Goal: Task Accomplishment & Management: Manage account settings

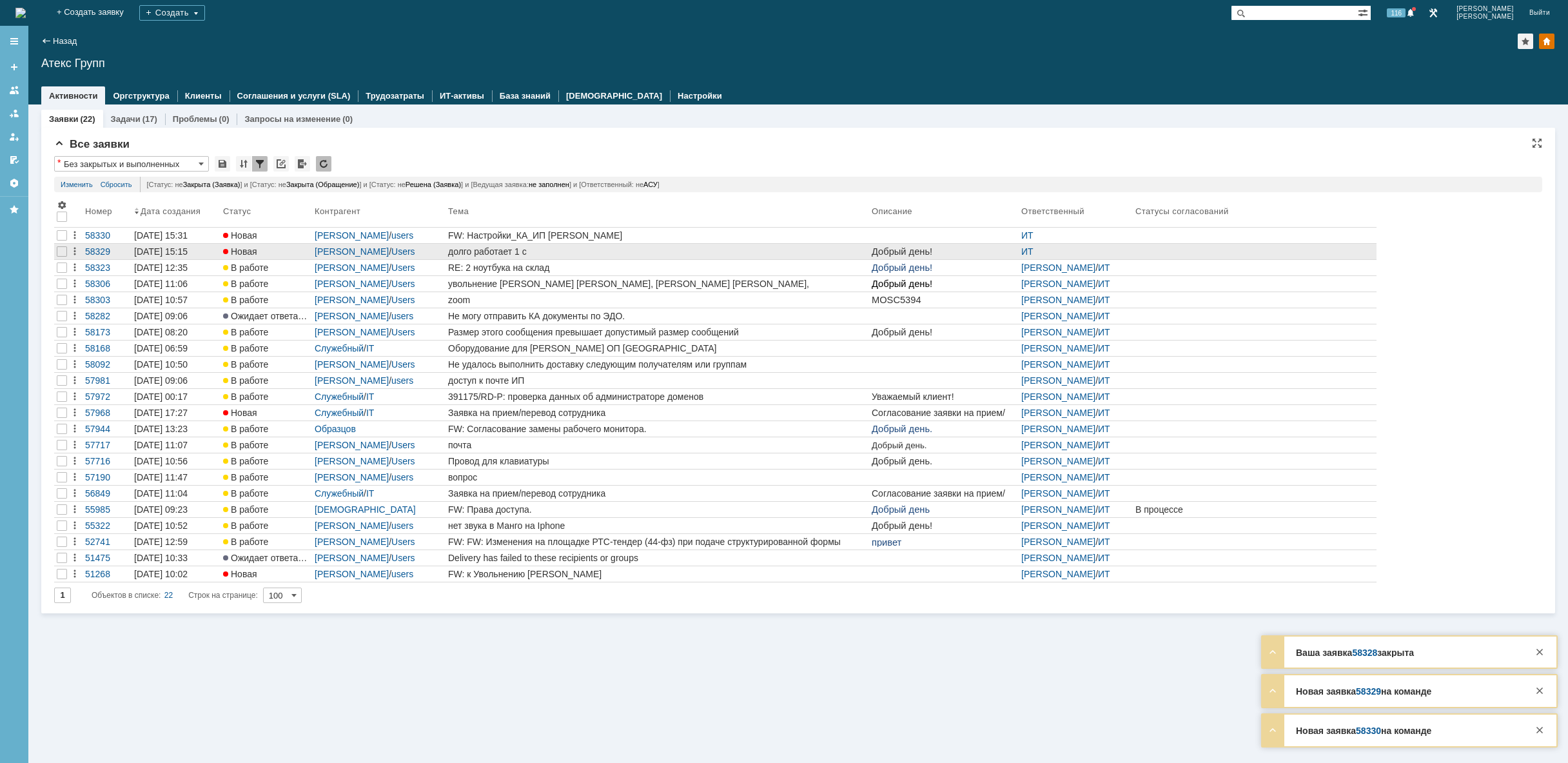
click at [590, 248] on div "долго работает 1 с" at bounding box center [657, 252] width 418 height 10
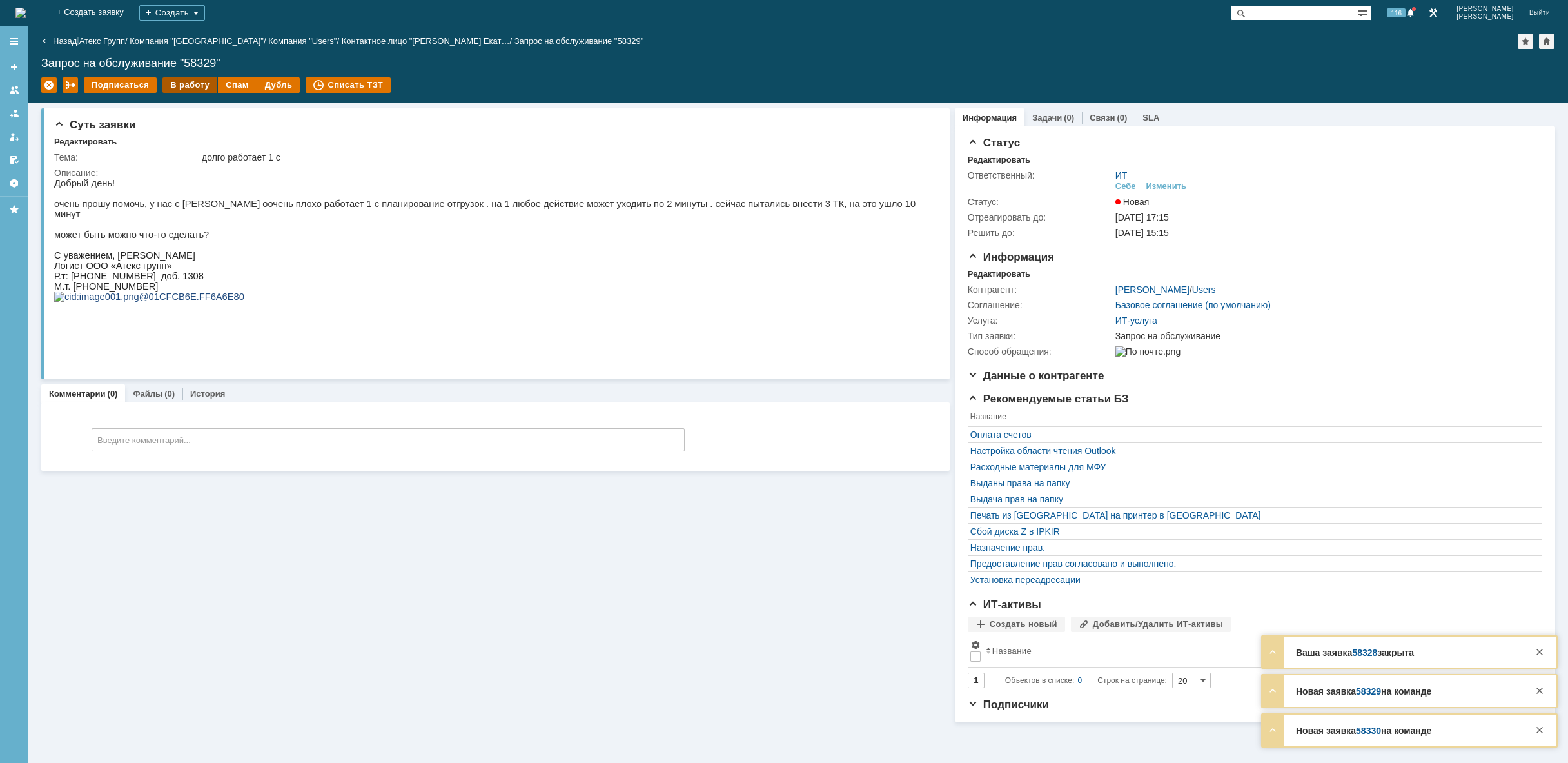
click at [188, 82] on div "В работу" at bounding box center [189, 84] width 55 height 15
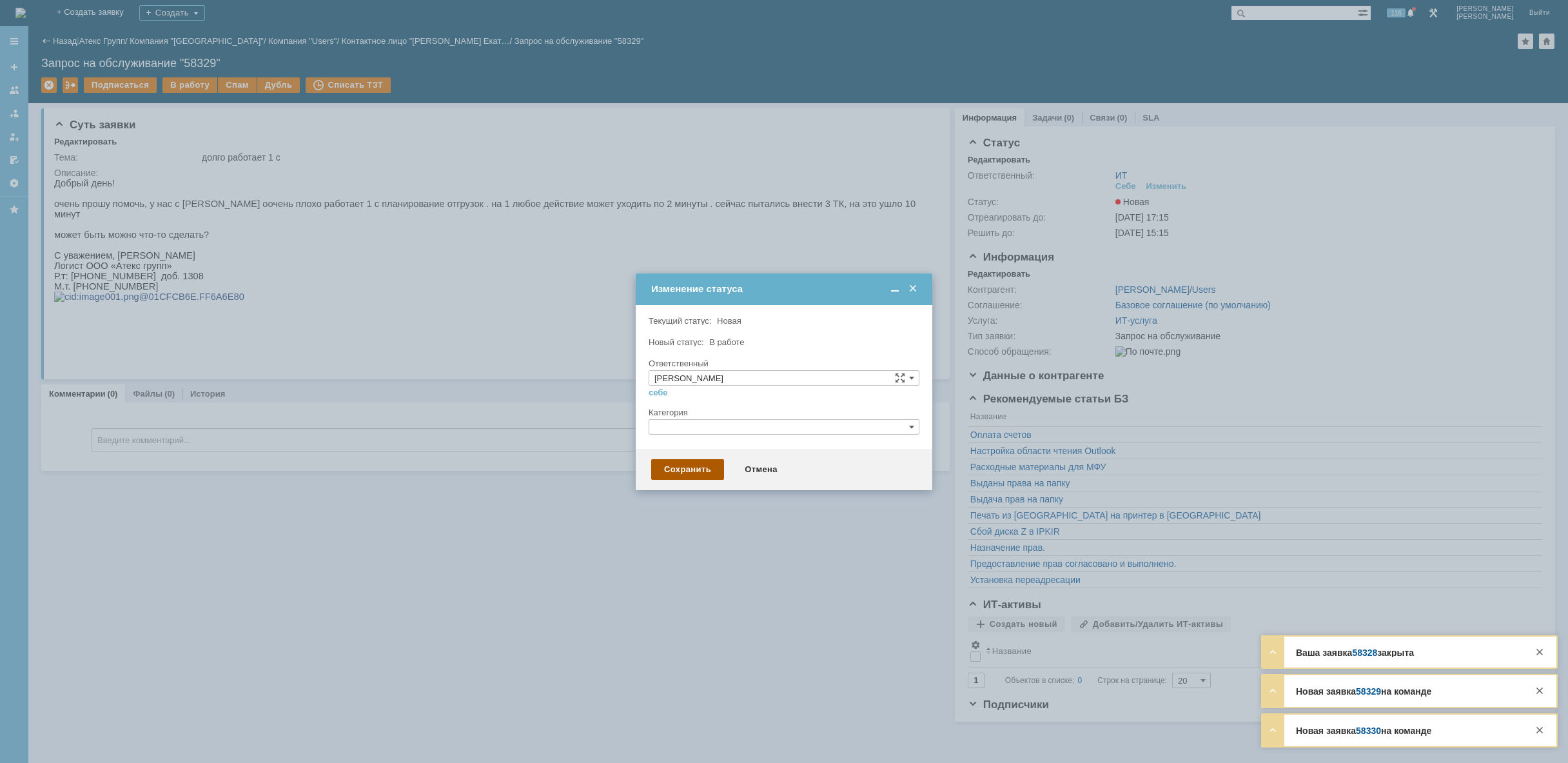
click at [674, 469] on div "Сохранить" at bounding box center [687, 469] width 73 height 20
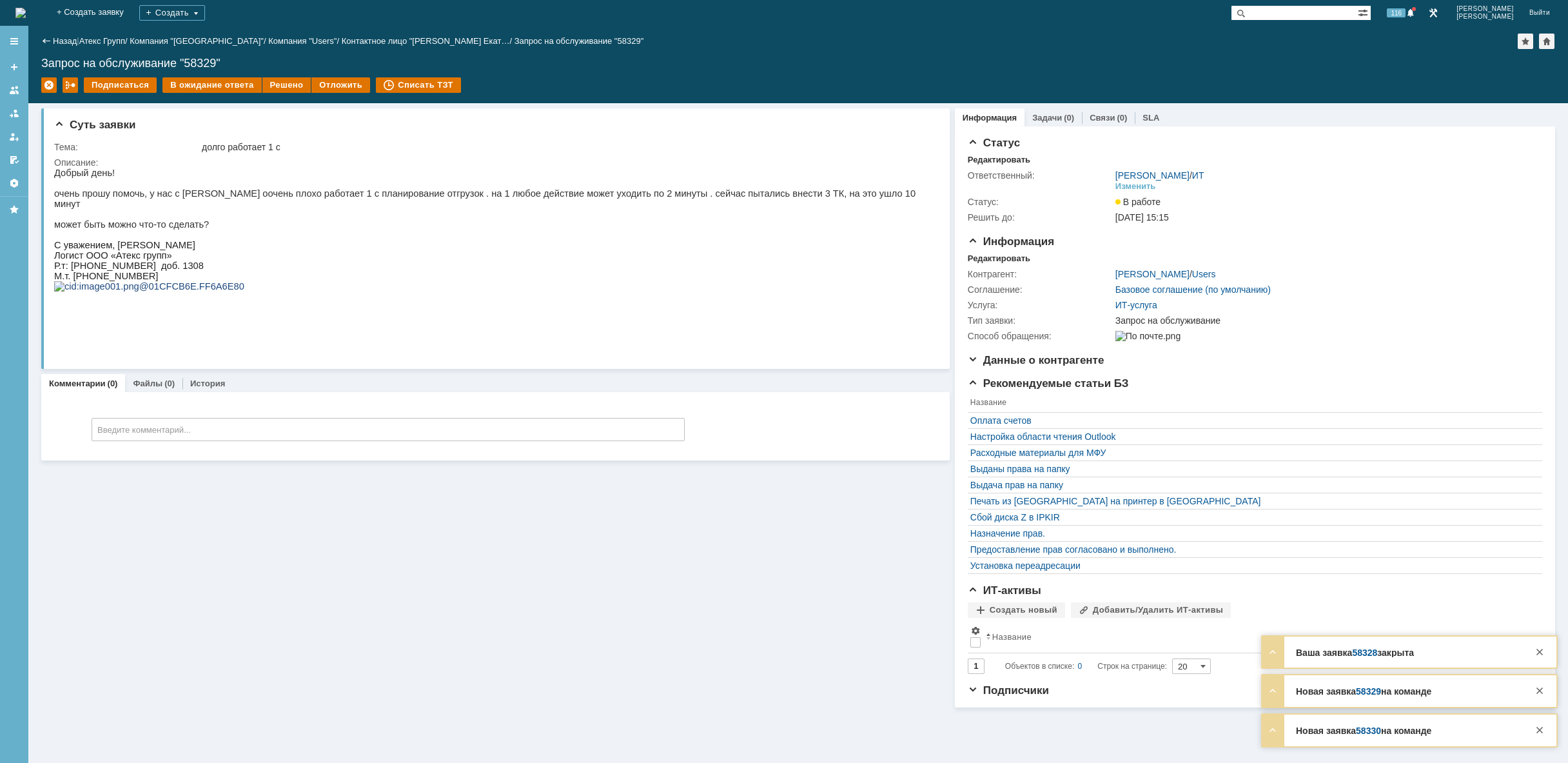
click at [25, 11] on img at bounding box center [20, 13] width 10 height 10
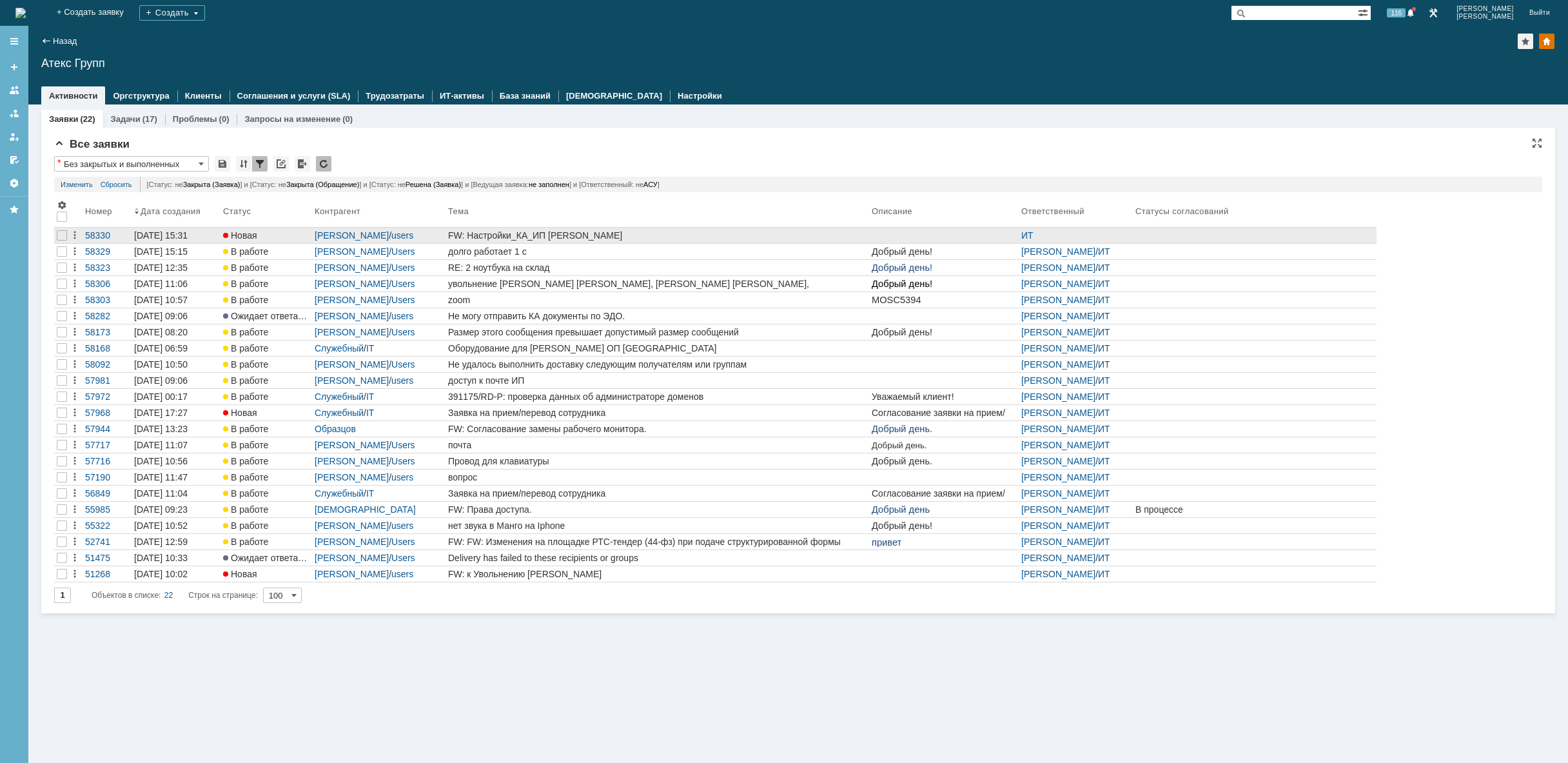
click at [647, 239] on div "FW: Настройки_КА_ИП [PERSON_NAME]" at bounding box center [657, 236] width 418 height 10
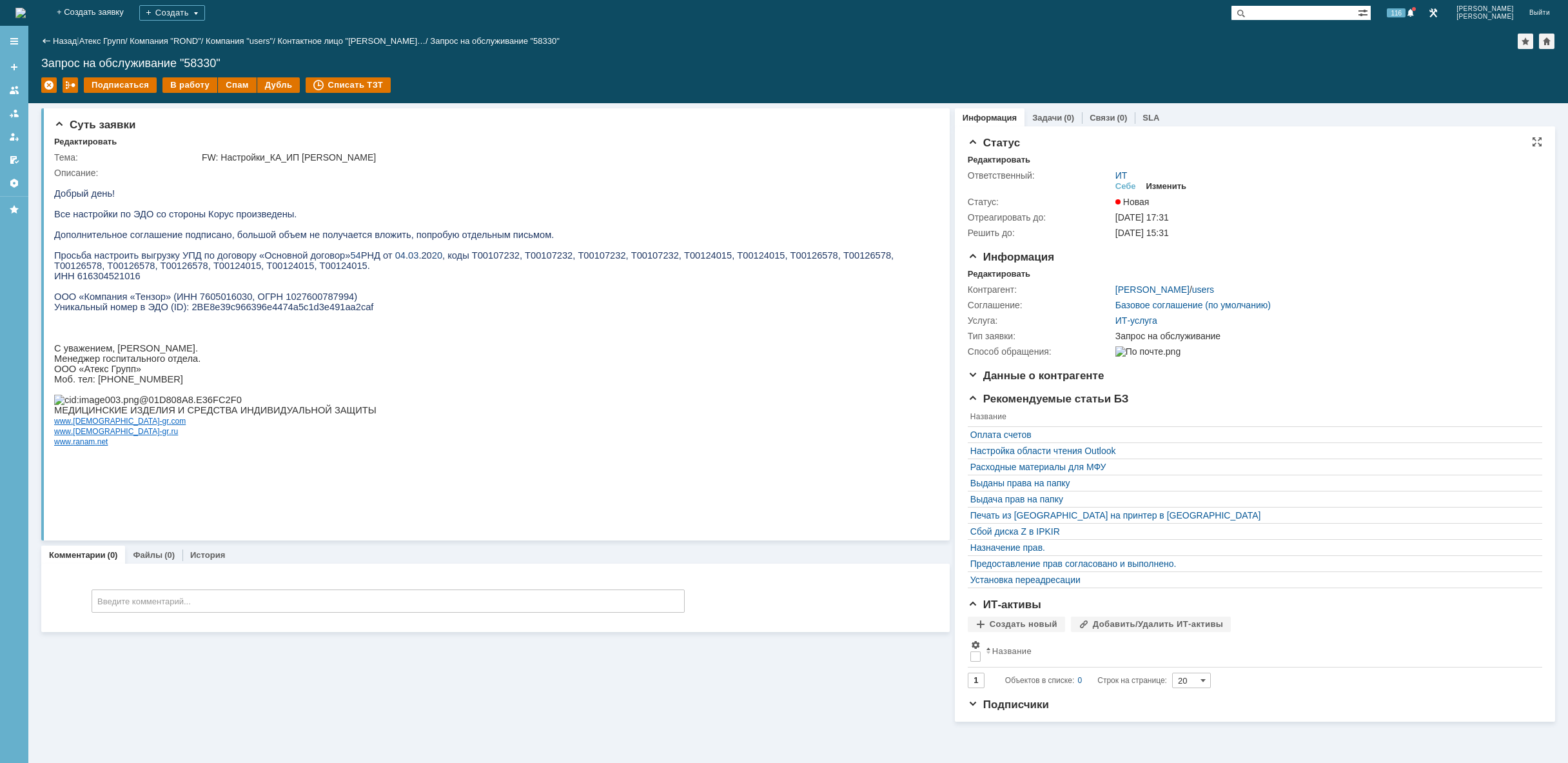
click at [1175, 185] on div "Изменить" at bounding box center [1167, 186] width 41 height 10
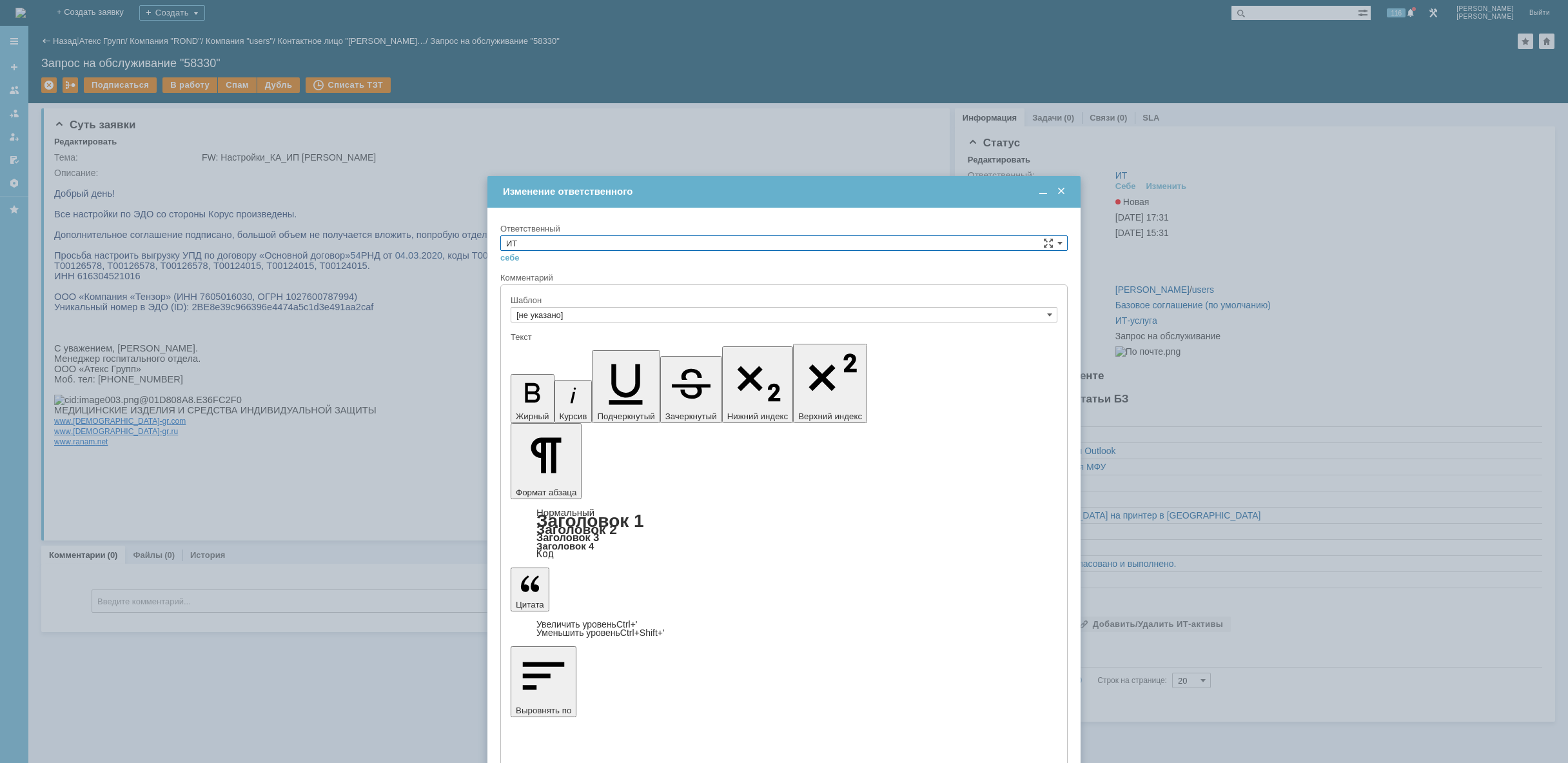
click at [942, 243] on input "ИТ" at bounding box center [784, 243] width 567 height 15
click at [707, 343] on div "АСУ" at bounding box center [784, 350] width 566 height 15
type input "АСУ"
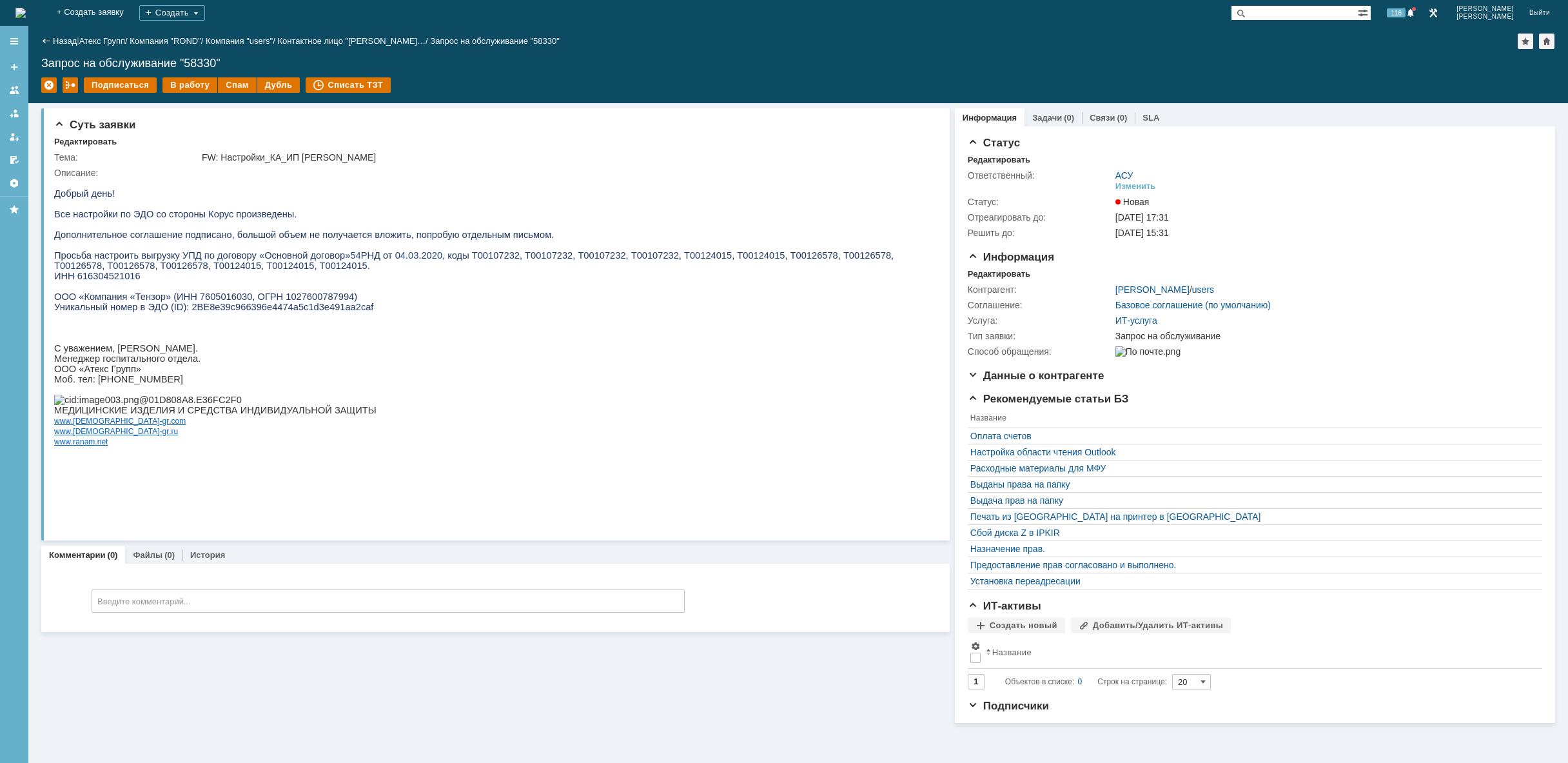
click at [25, 15] on img at bounding box center [20, 13] width 10 height 10
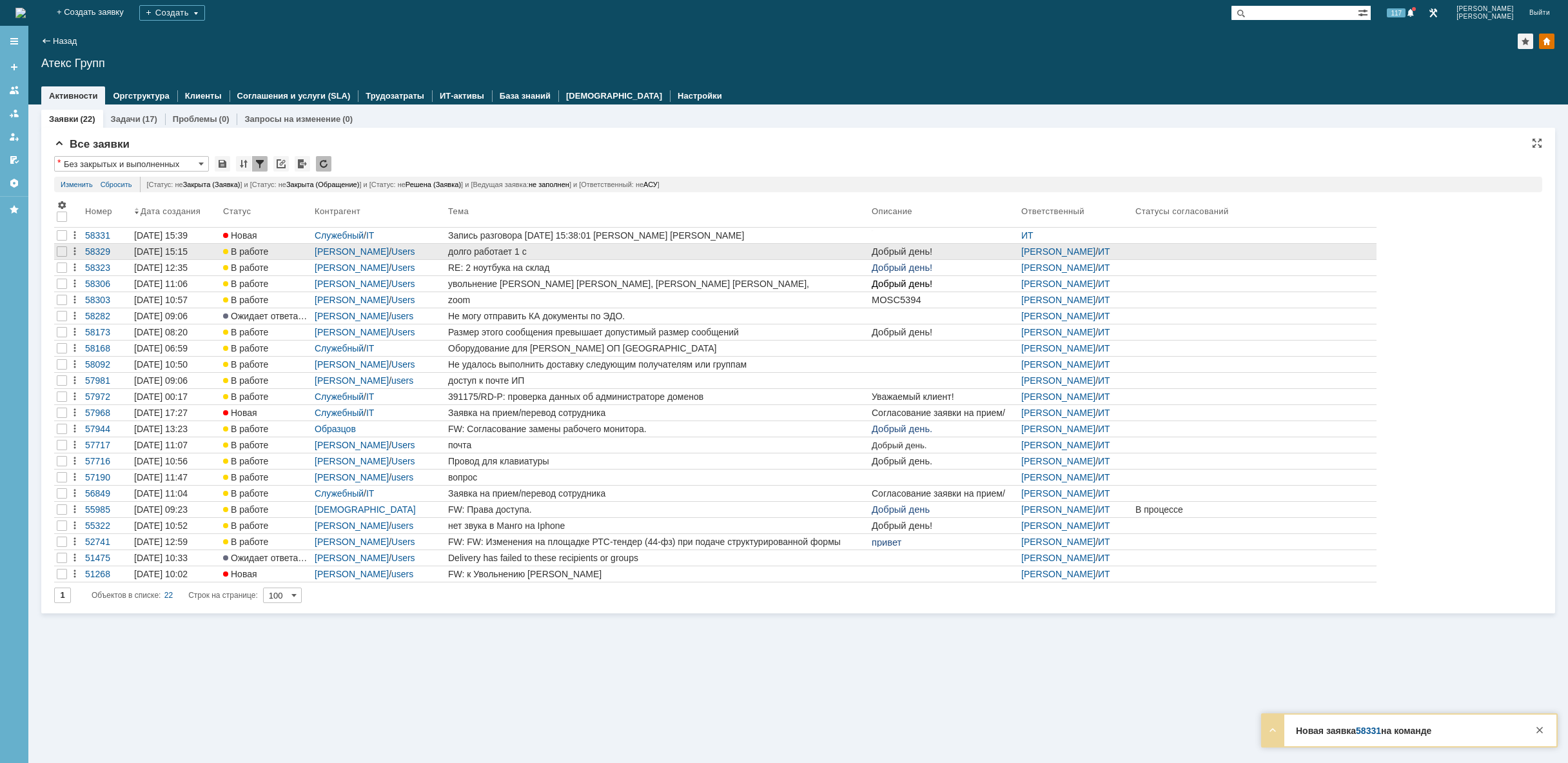
click at [526, 252] on div "долго работает 1 с" at bounding box center [657, 252] width 418 height 10
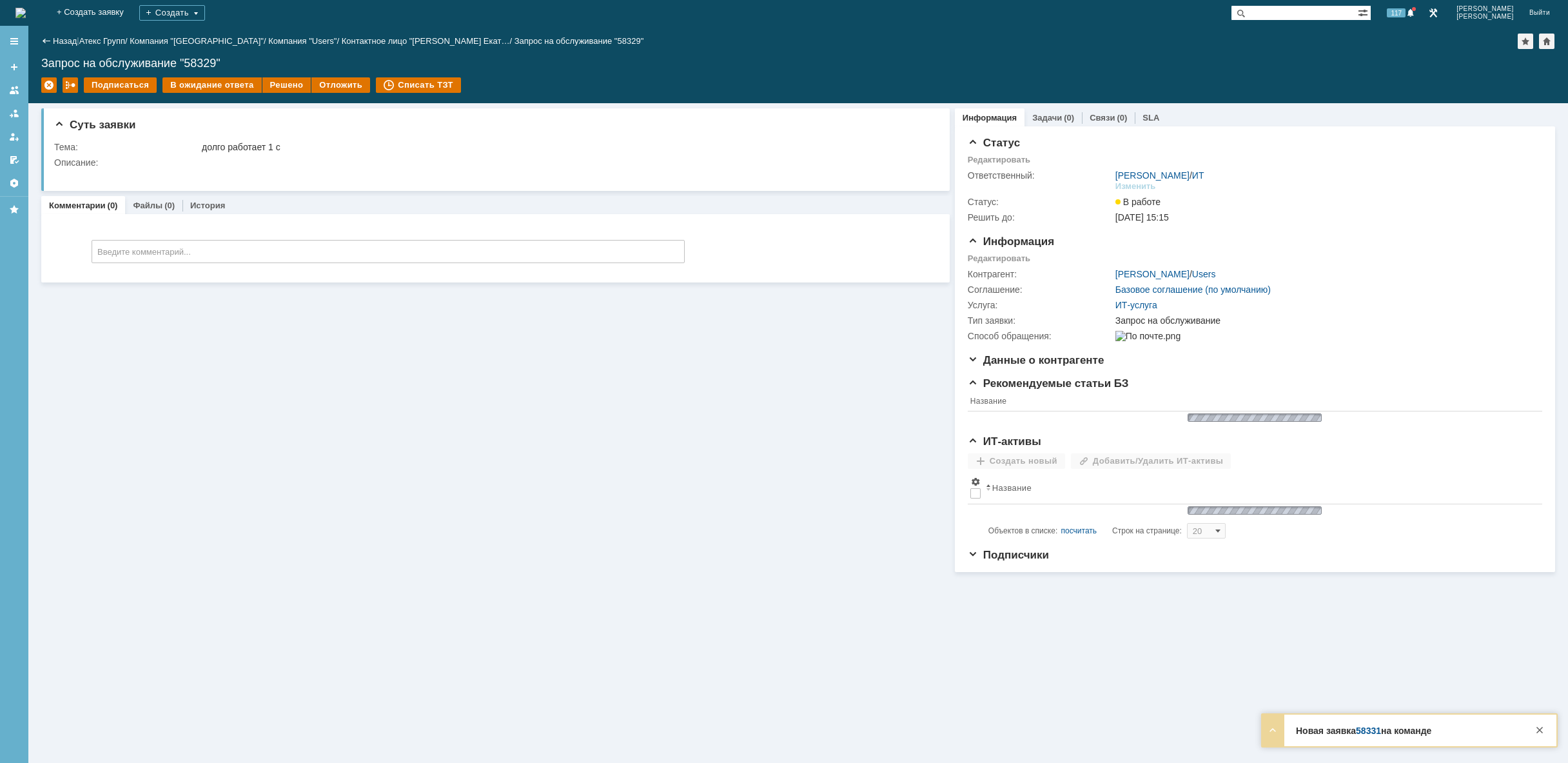
click at [25, 12] on img at bounding box center [20, 13] width 10 height 10
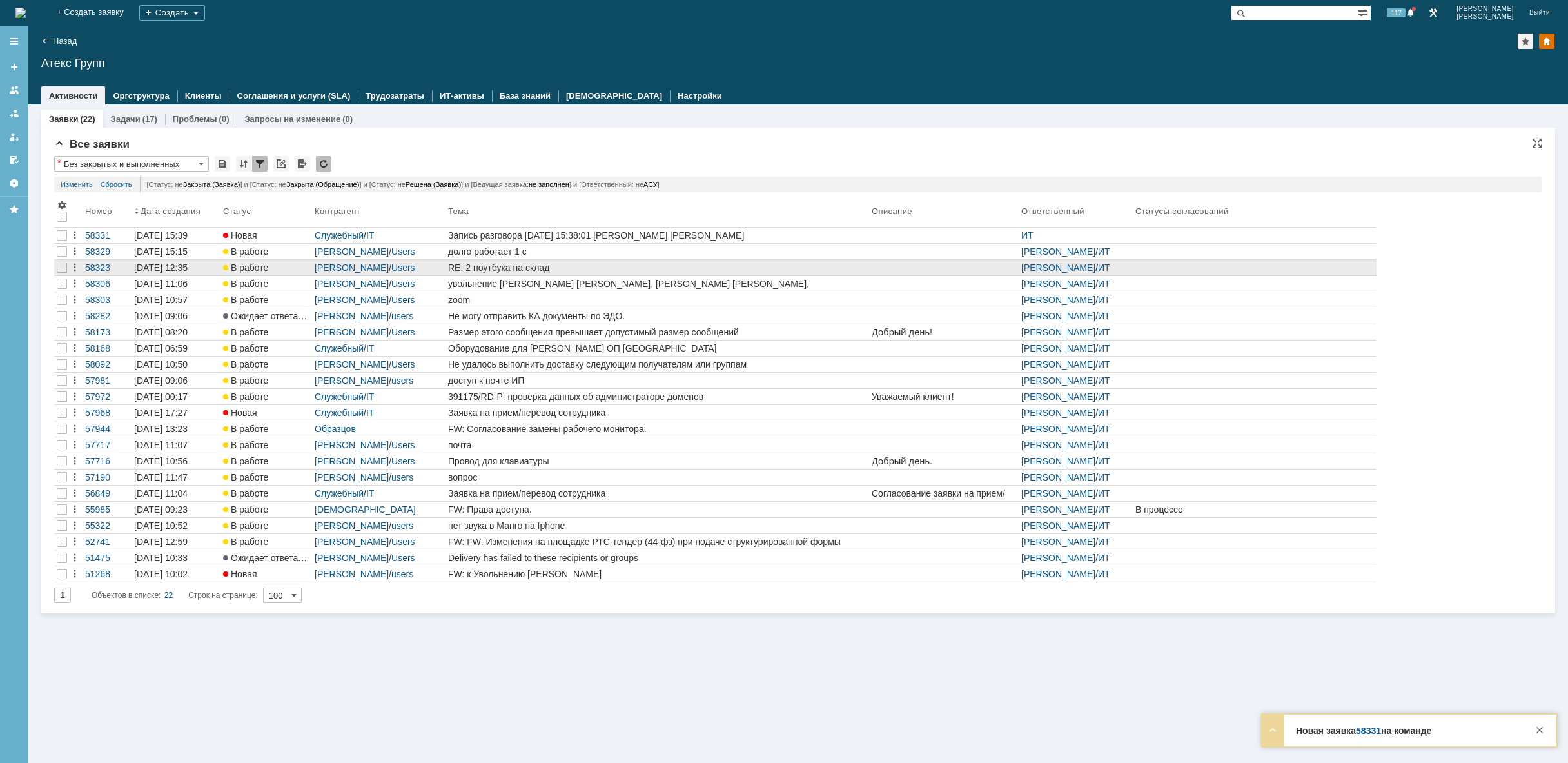
click at [554, 270] on div "RE: 2 ноутбука на склад" at bounding box center [657, 268] width 418 height 10
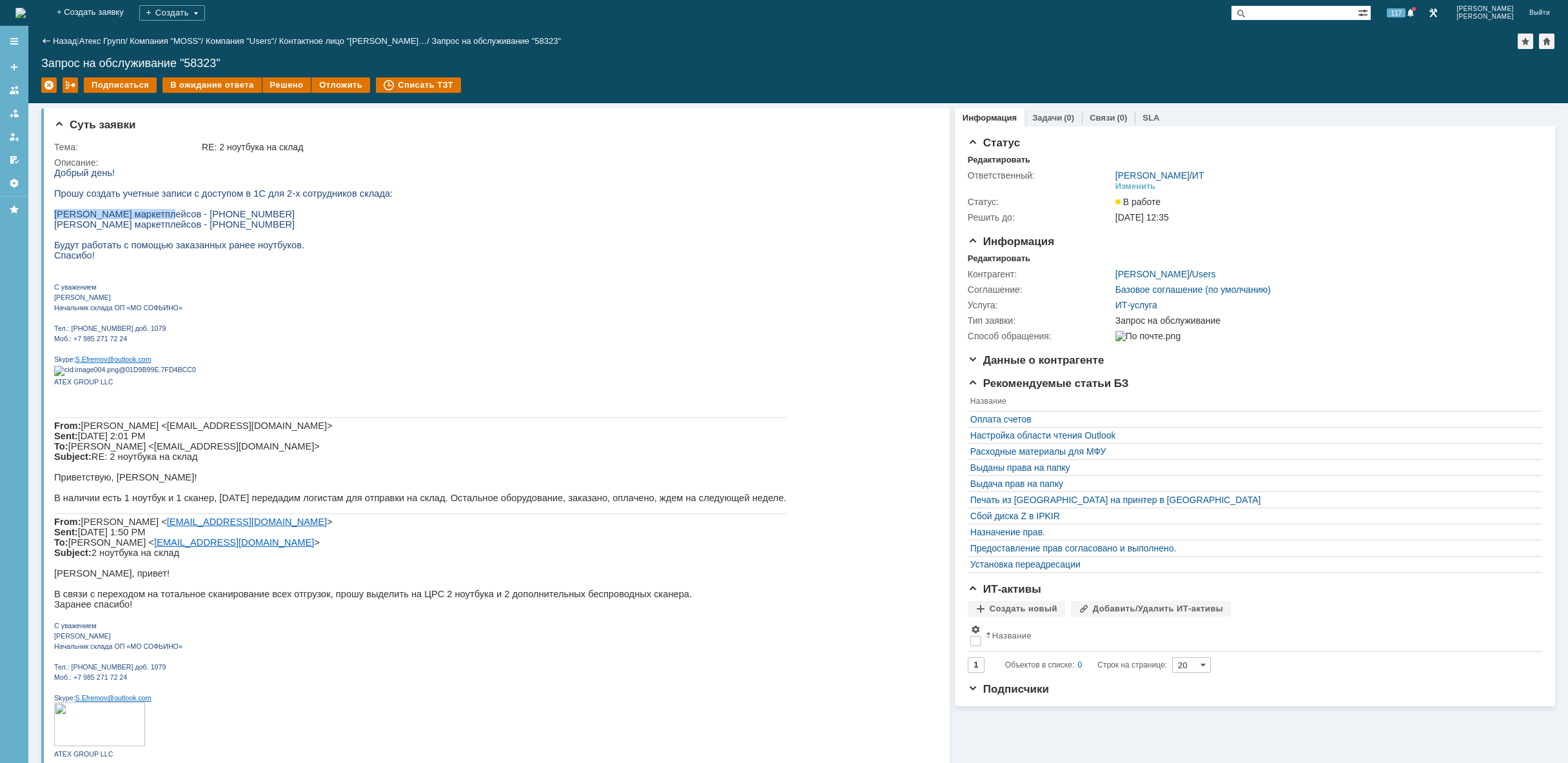
drag, startPoint x: 57, startPoint y: 220, endPoint x: 156, endPoint y: 220, distance: 99.0
click at [156, 219] on span "[PERSON_NAME] маркетплейсов - [PHONE_NUMBER]" at bounding box center [174, 214] width 241 height 10
copy span "[PERSON_NAME]"
drag, startPoint x: 360, startPoint y: 220, endPoint x: 281, endPoint y: 222, distance: 79.0
click at [281, 219] on p "[PERSON_NAME] маркетплейсов - [PHONE_NUMBER]" at bounding box center [420, 214] width 732 height 10
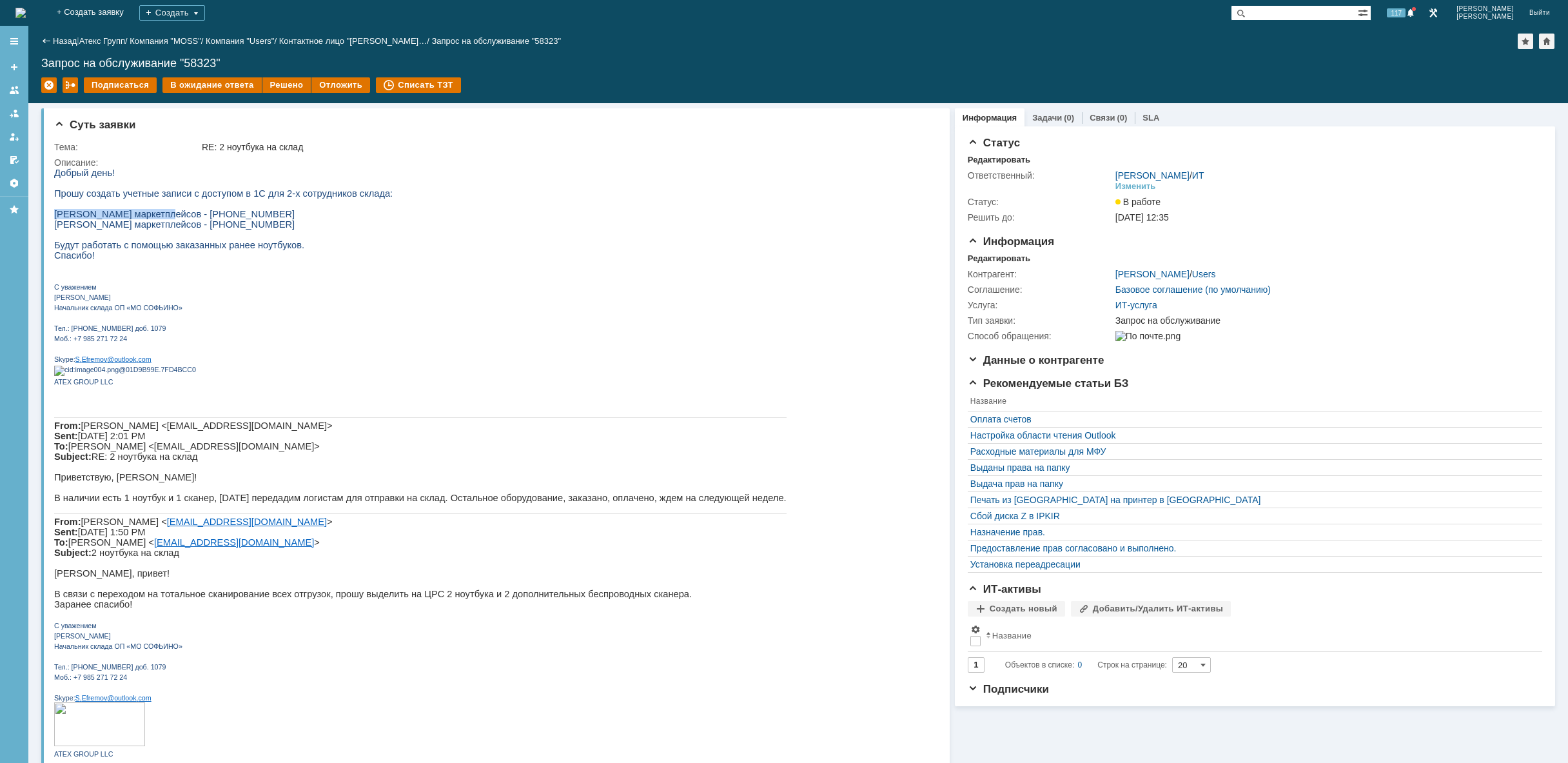
copy span "[PHONE_NUMBER]"
click at [203, 219] on span "[PERSON_NAME] маркетплейсов - [PHONE_NUMBER]" at bounding box center [174, 214] width 241 height 10
drag, startPoint x: 167, startPoint y: 220, endPoint x: 261, endPoint y: 224, distance: 94.1
click at [261, 219] on span "[PERSON_NAME] маркетплейсов - [PHONE_NUMBER]" at bounding box center [174, 214] width 241 height 10
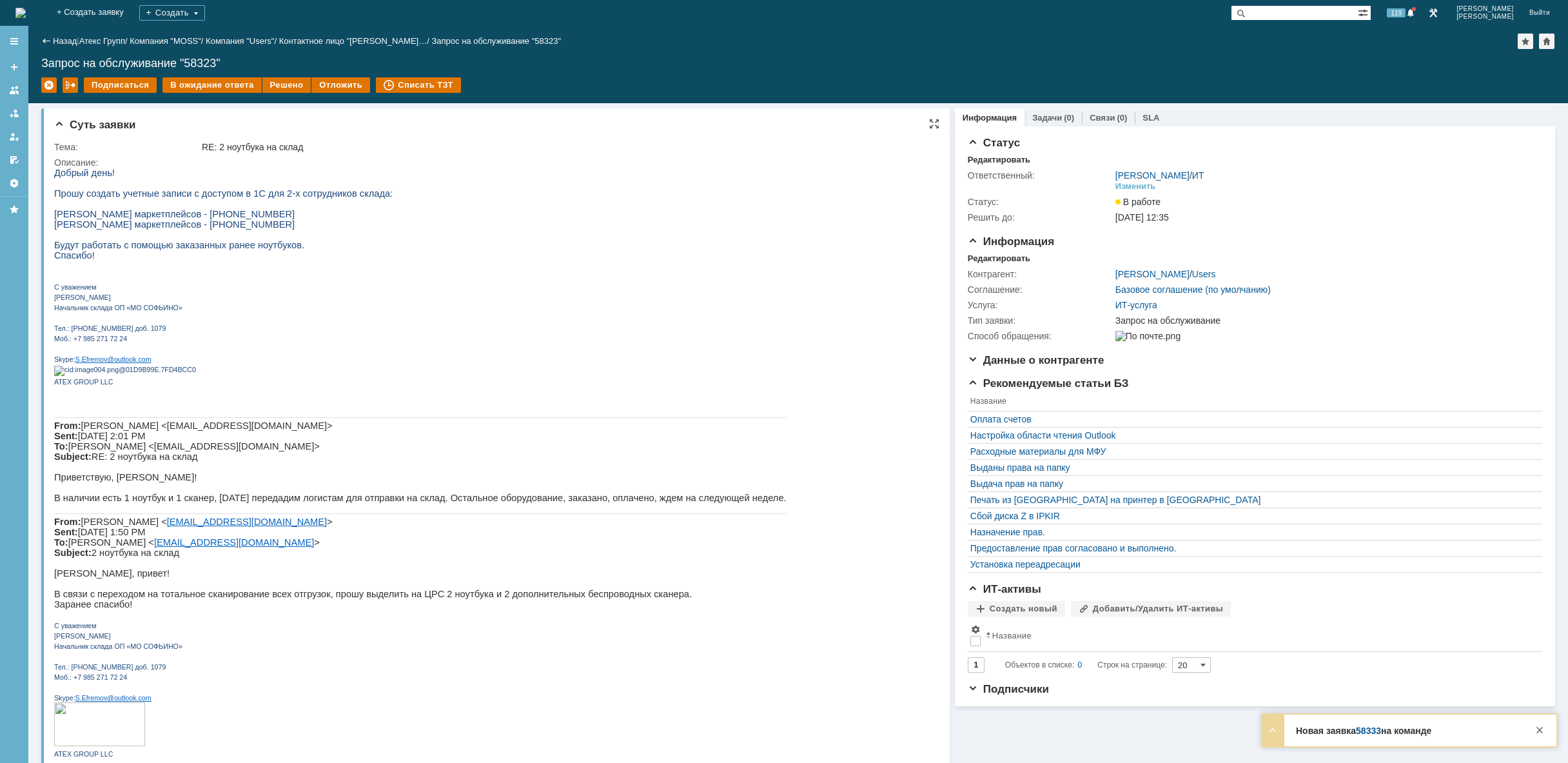
drag, startPoint x: 274, startPoint y: 222, endPoint x: 167, endPoint y: 223, distance: 107.0
click at [167, 219] on span "[PERSON_NAME] маркетплейсов - [PHONE_NUMBER]" at bounding box center [174, 214] width 241 height 10
copy span "Кладовщик маркетплейсов"
drag, startPoint x: 43, startPoint y: 233, endPoint x: 54, endPoint y: 236, distance: 11.4
click at [44, 233] on div "Суть заявки Тема: RE: 2 ноутбука на склад Описание:" at bounding box center [495, 508] width 908 height 800
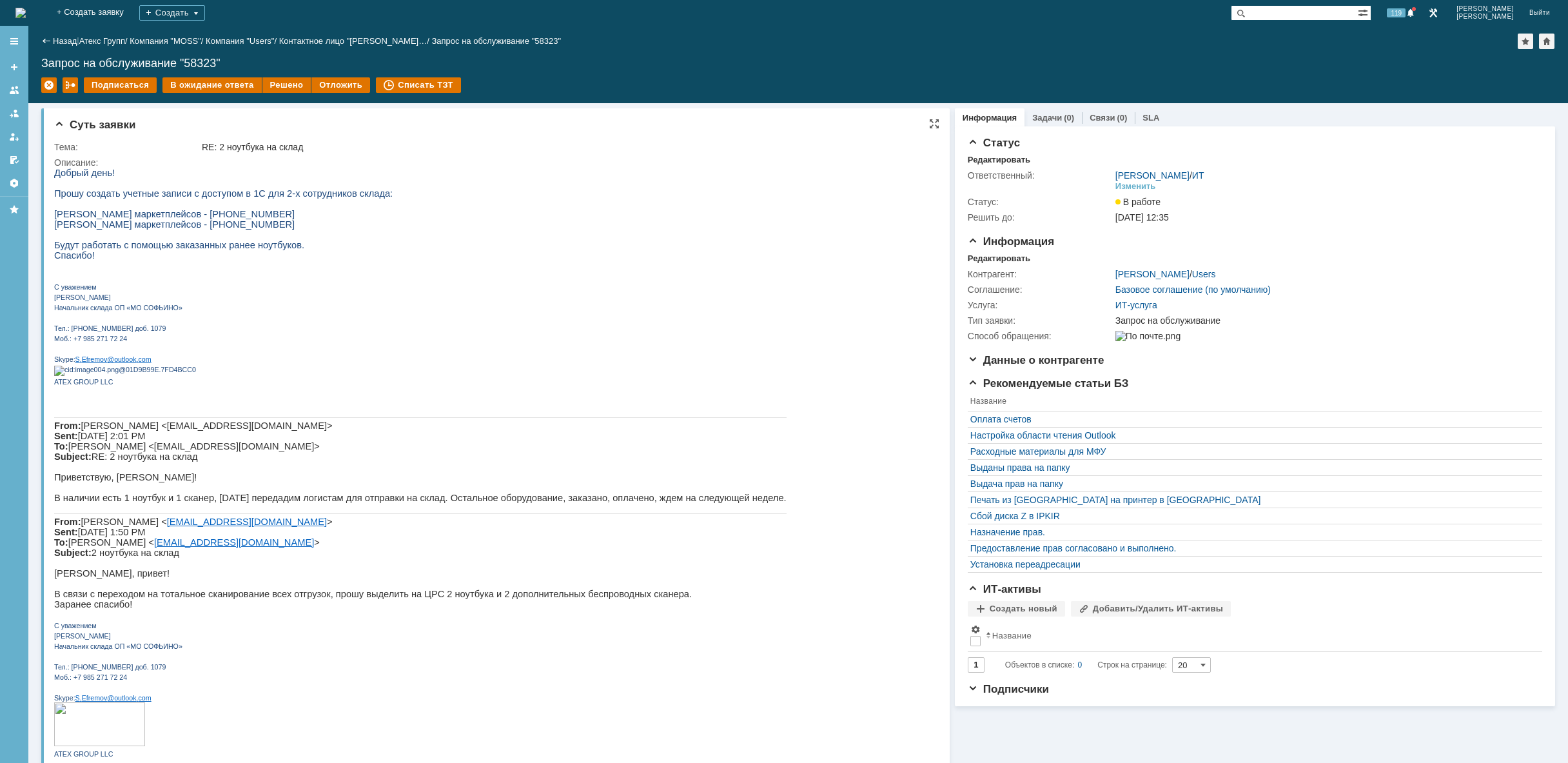
drag, startPoint x: 76, startPoint y: 233, endPoint x: 117, endPoint y: 232, distance: 41.0
click at [94, 230] on span "[PERSON_NAME] маркетплейсов - [PHONE_NUMBER]" at bounding box center [174, 224] width 241 height 10
drag, startPoint x: 56, startPoint y: 231, endPoint x: 189, endPoint y: 234, distance: 133.0
click at [189, 230] on span "[PERSON_NAME] маркетплейсов - [PHONE_NUMBER]" at bounding box center [174, 224] width 241 height 10
copy span "[PERSON_NAME]"
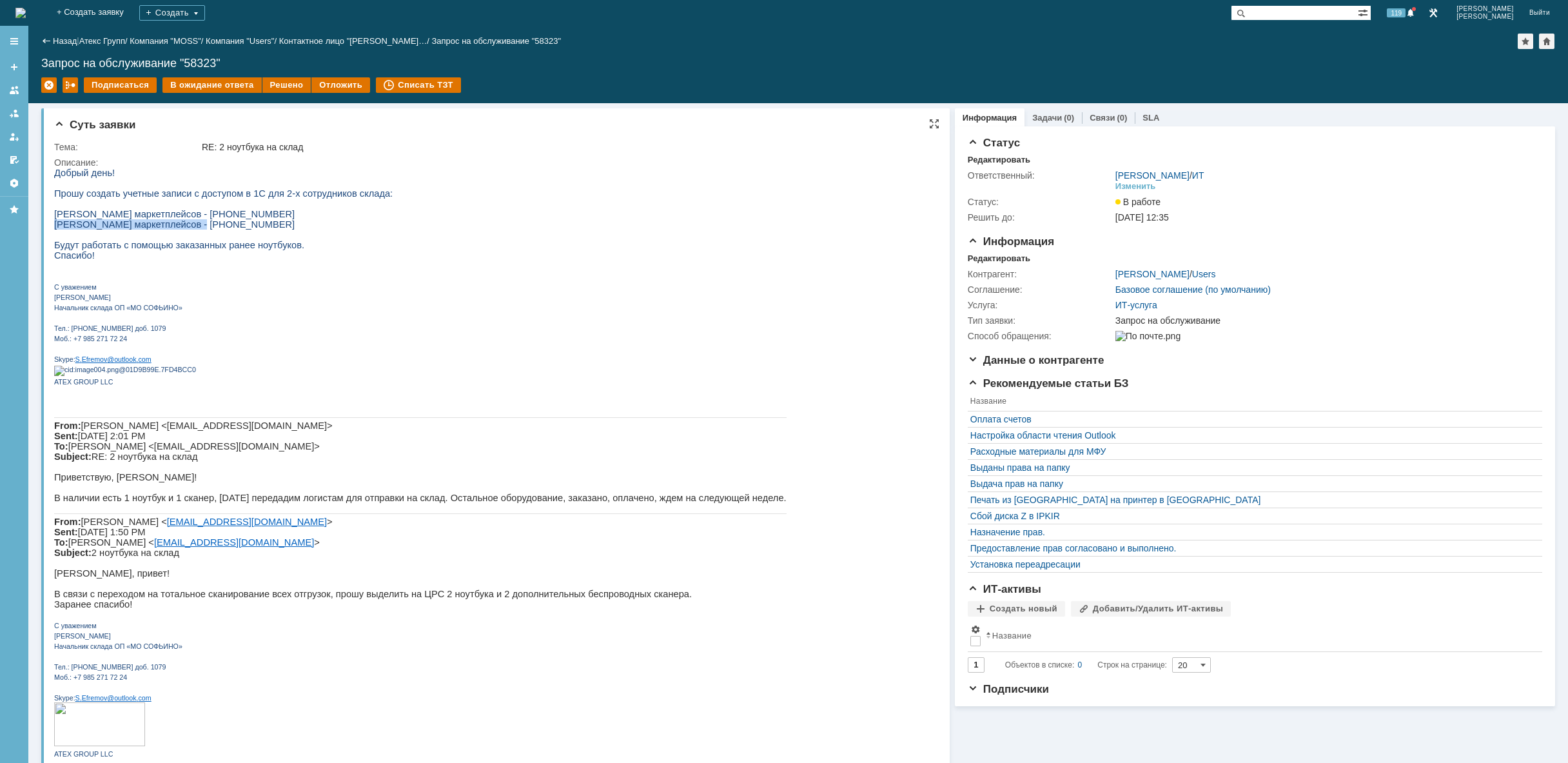
drag, startPoint x: 391, startPoint y: 233, endPoint x: 316, endPoint y: 236, distance: 75.1
click at [316, 230] on p "[PERSON_NAME] маркетплейсов - [PHONE_NUMBER]" at bounding box center [420, 224] width 732 height 10
copy span "[PHONE_NUMBER]"
drag, startPoint x: 196, startPoint y: 233, endPoint x: 304, endPoint y: 231, distance: 108.0
click at [295, 230] on span "[PERSON_NAME] маркетплейсов - [PHONE_NUMBER]" at bounding box center [174, 224] width 241 height 10
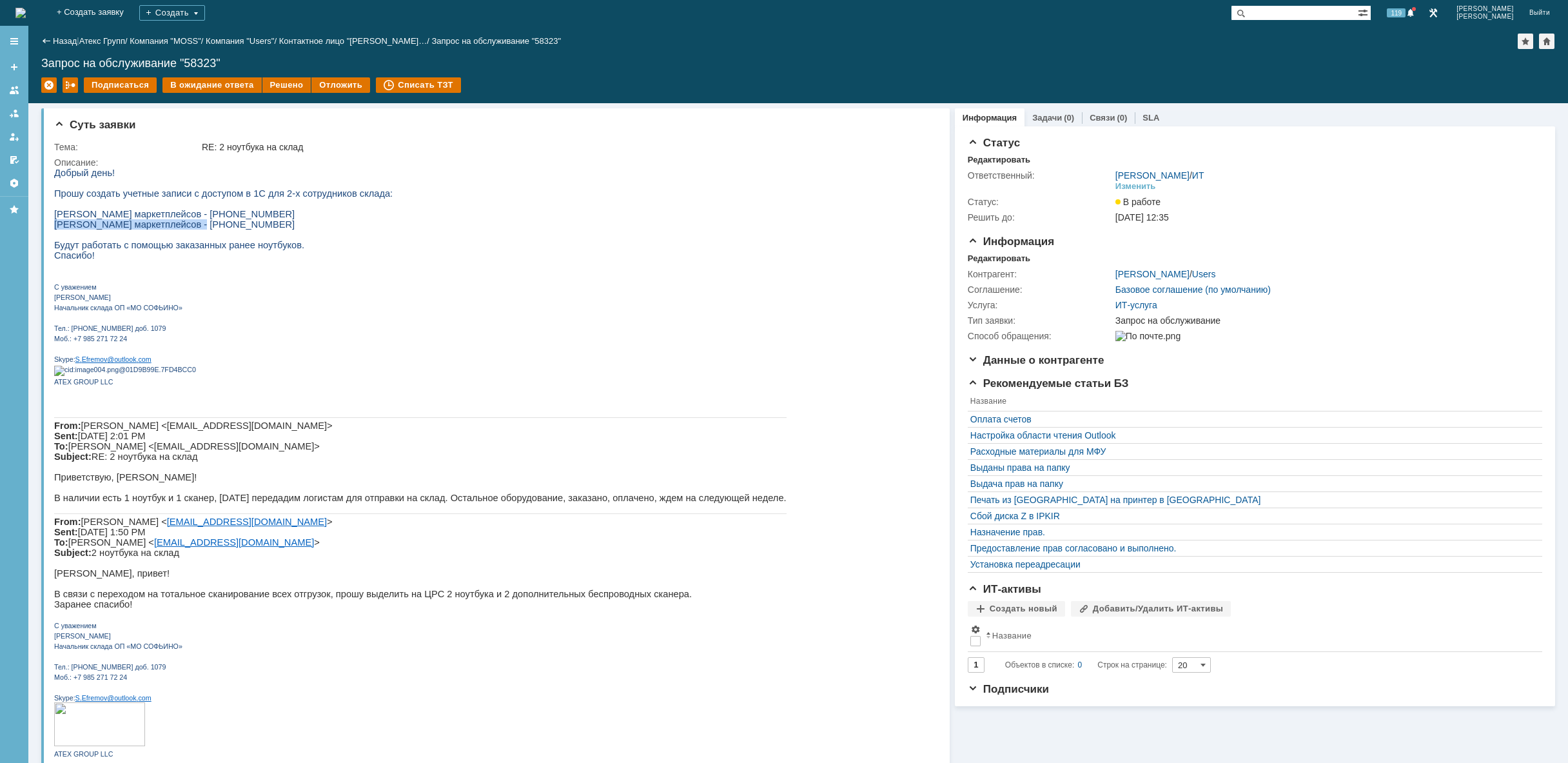
copy span "Кладовщик маркетплейсов"
click at [1135, 185] on div "Изменить" at bounding box center [1136, 186] width 41 height 10
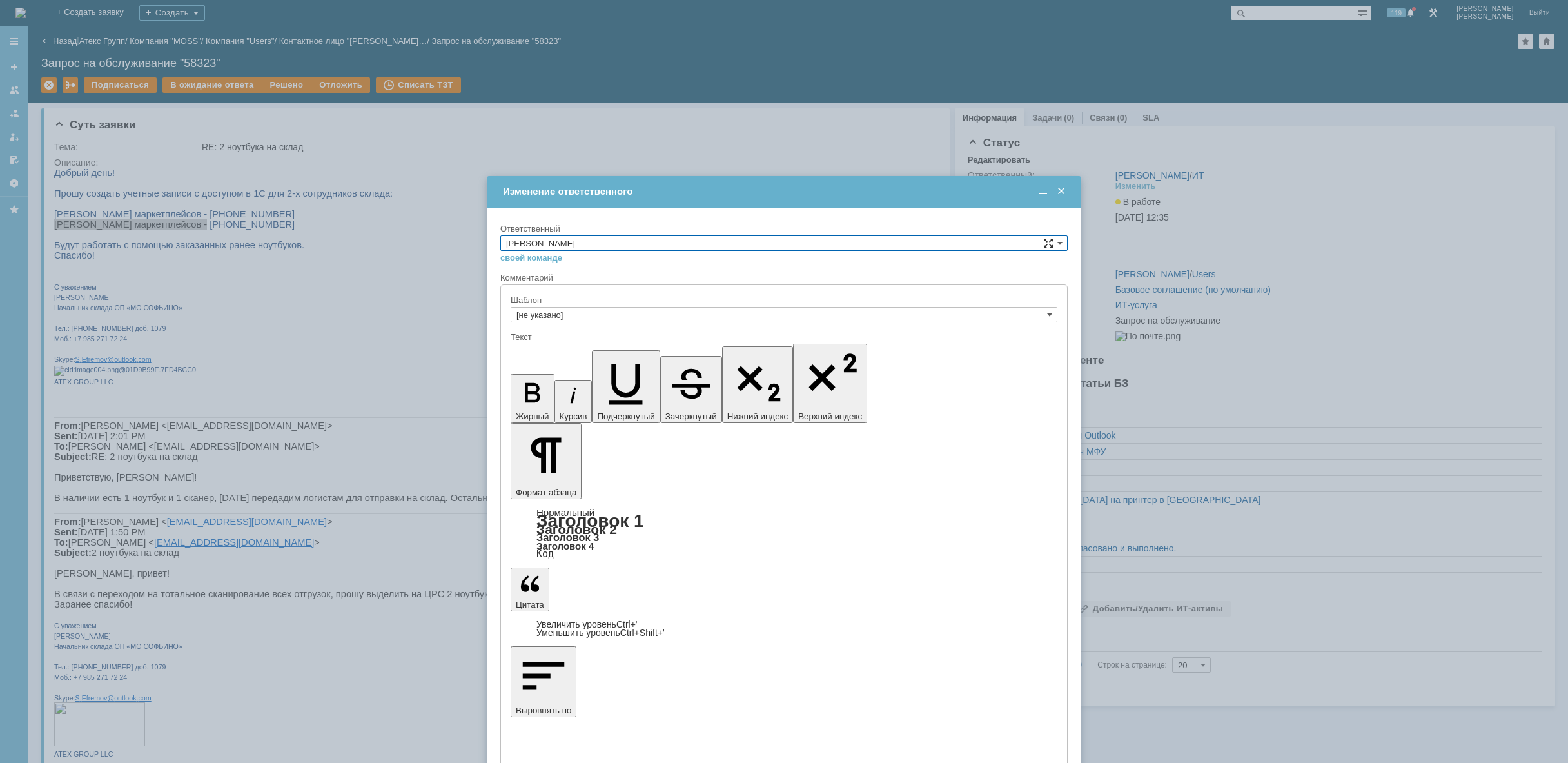
click at [1053, 247] on span at bounding box center [1048, 243] width 10 height 10
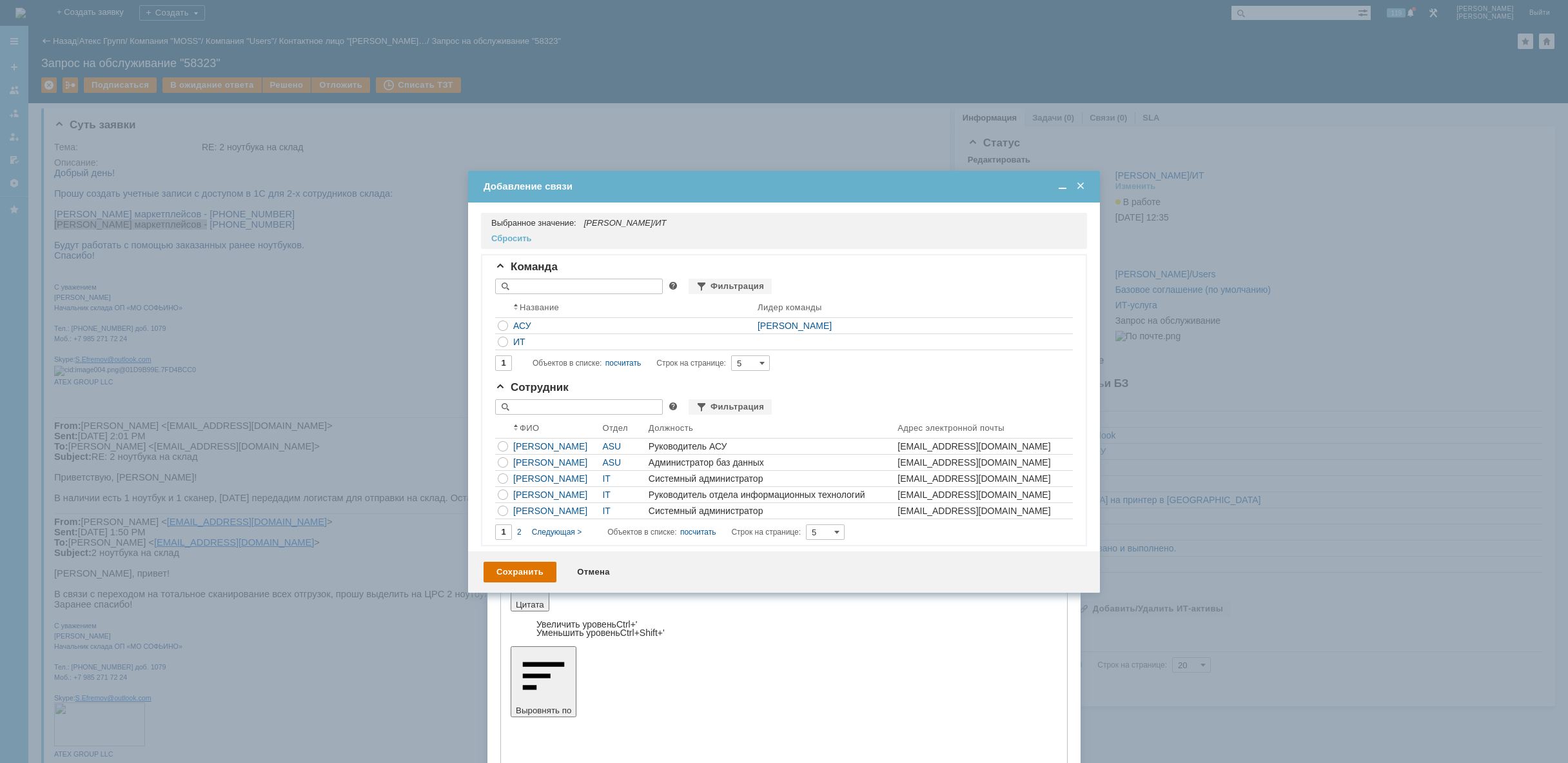
click at [1084, 186] on span at bounding box center [1081, 186] width 13 height 12
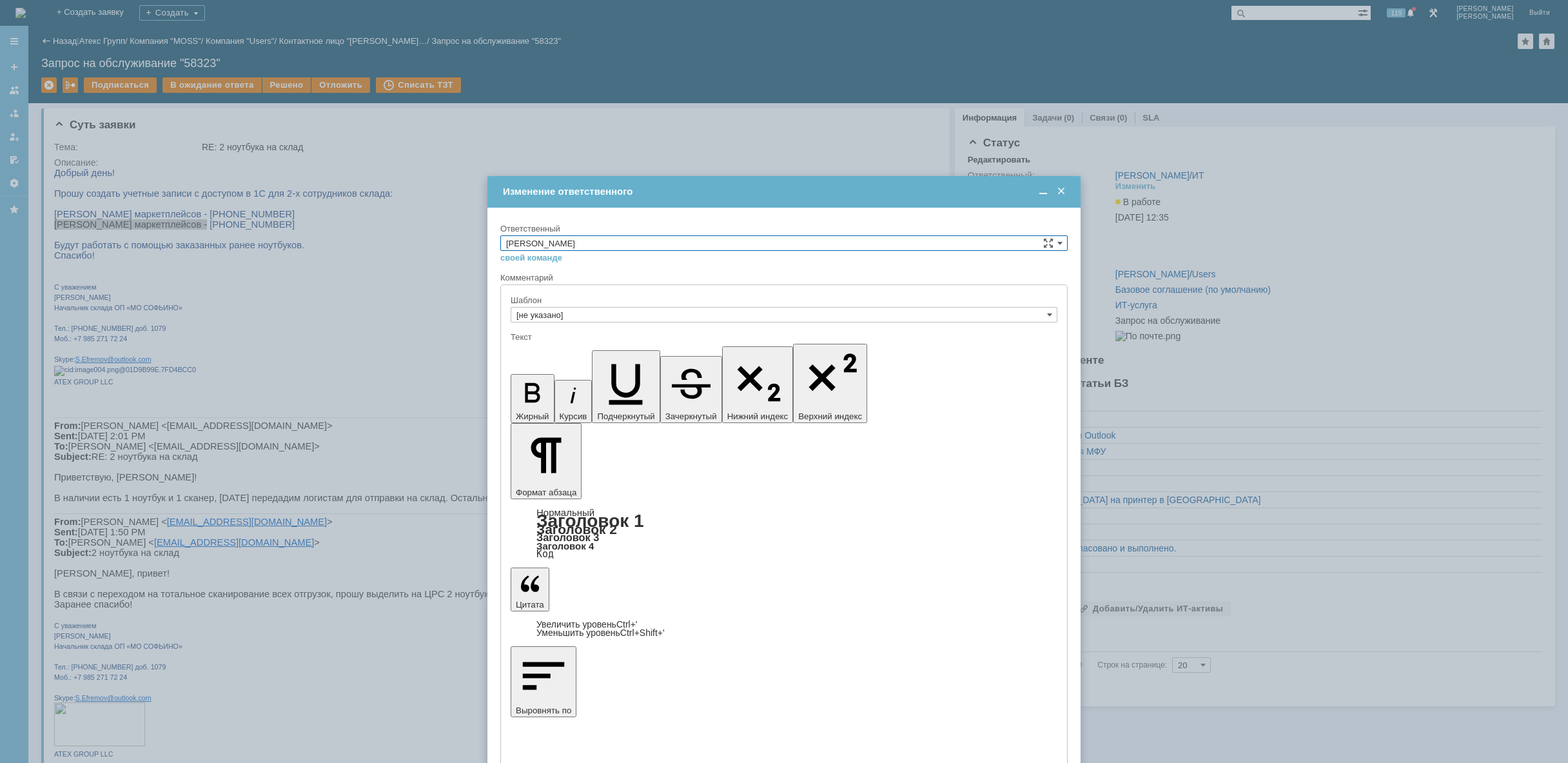
click at [991, 241] on input "[PERSON_NAME]" at bounding box center [784, 243] width 567 height 15
click at [679, 345] on span "АСУ" at bounding box center [784, 349] width 556 height 10
type input "АСУ"
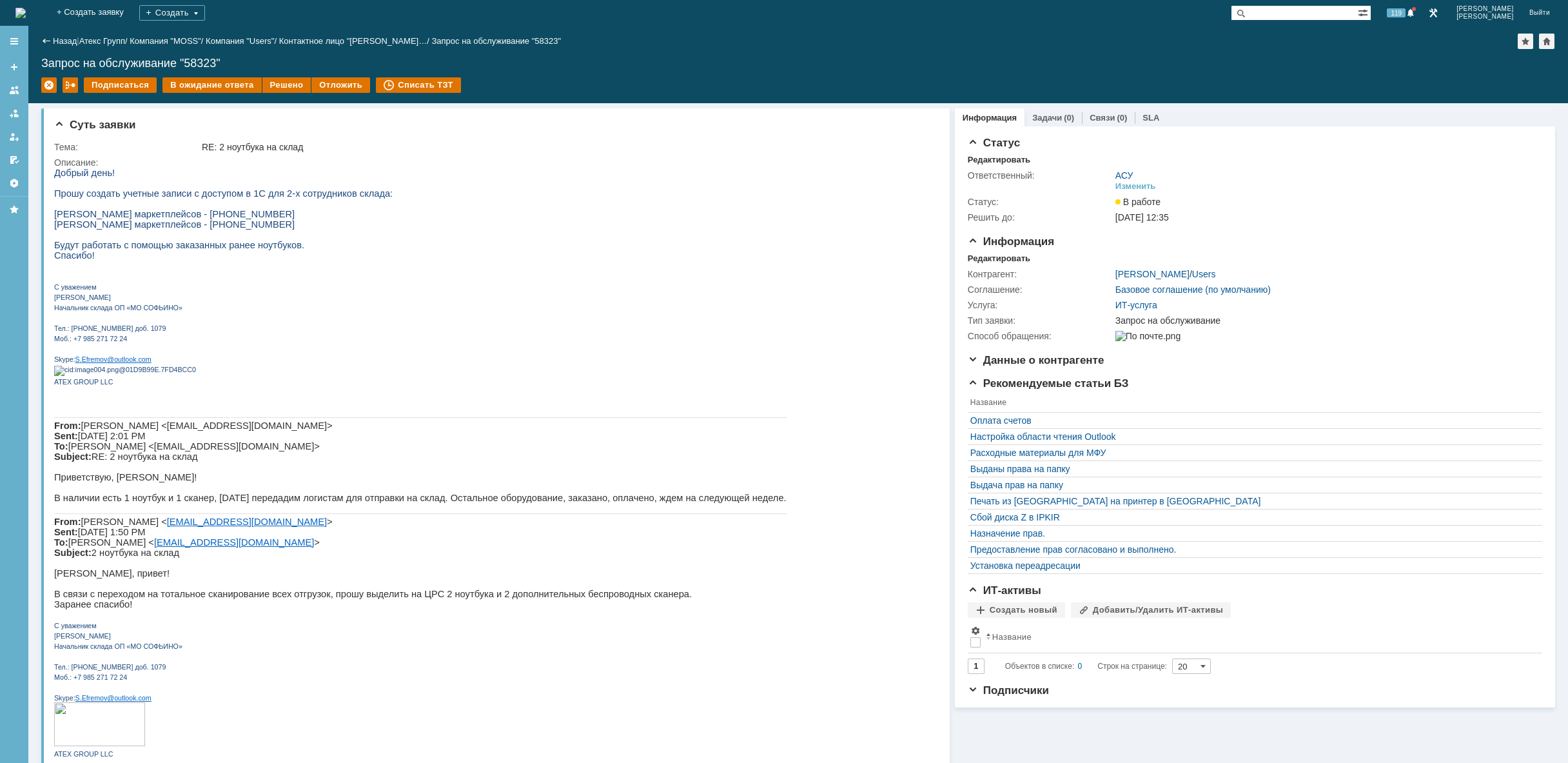
click at [25, 12] on img at bounding box center [20, 13] width 10 height 10
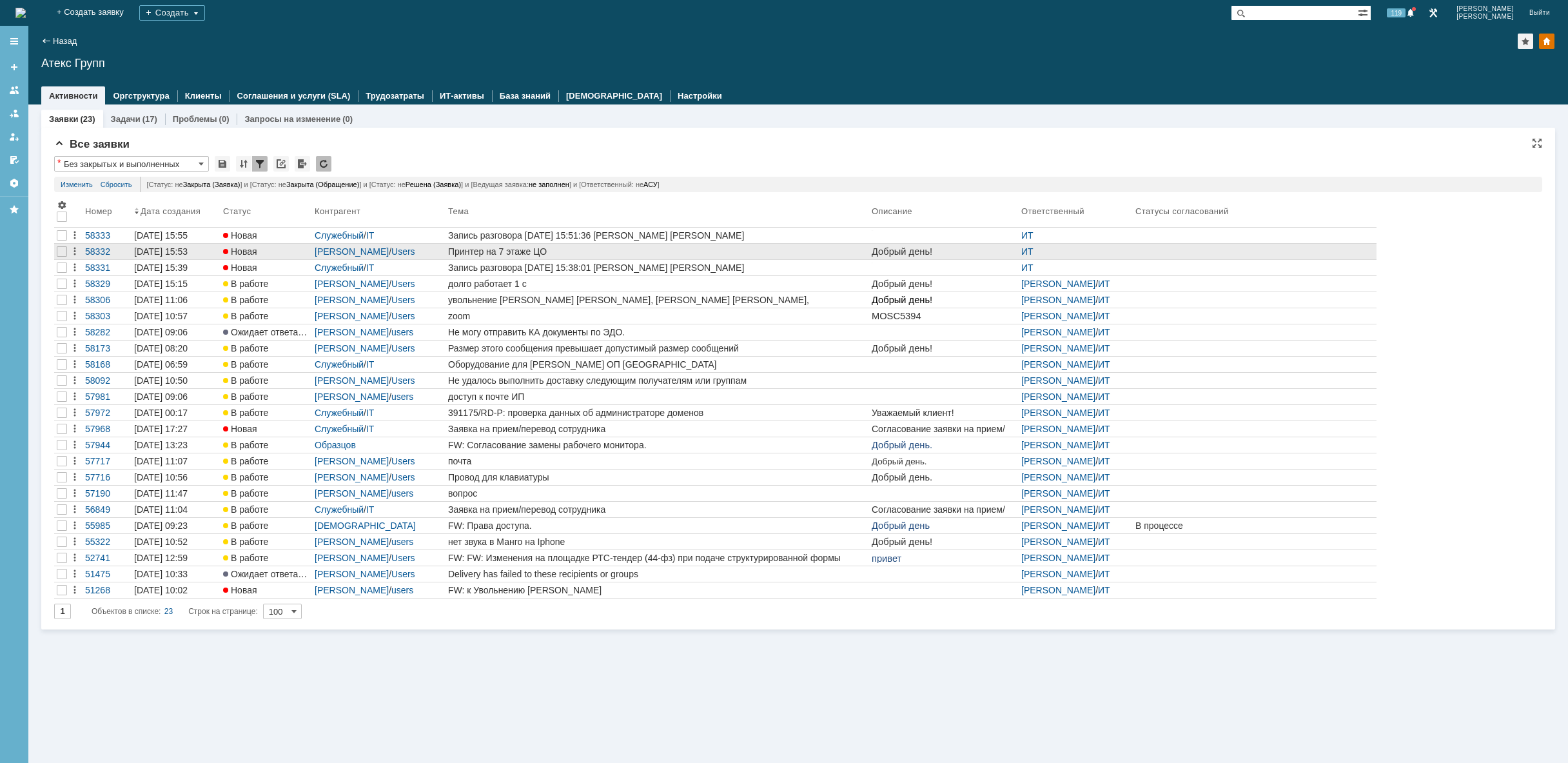
click at [723, 246] on link "Принтер на 7 этаже ЦО" at bounding box center [657, 251] width 423 height 15
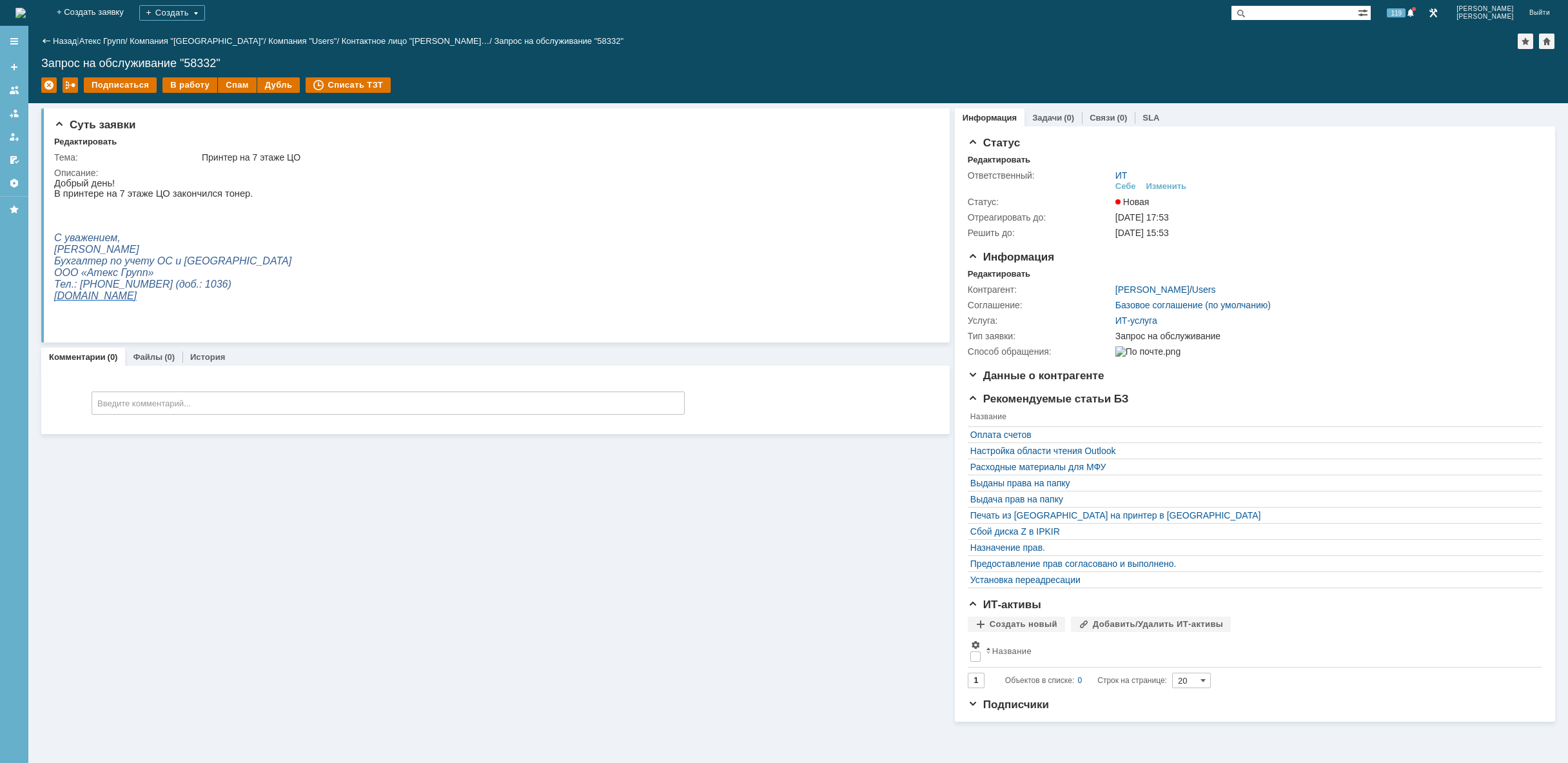
click at [25, 9] on img at bounding box center [20, 13] width 10 height 10
